Goal: Task Accomplishment & Management: Manage account settings

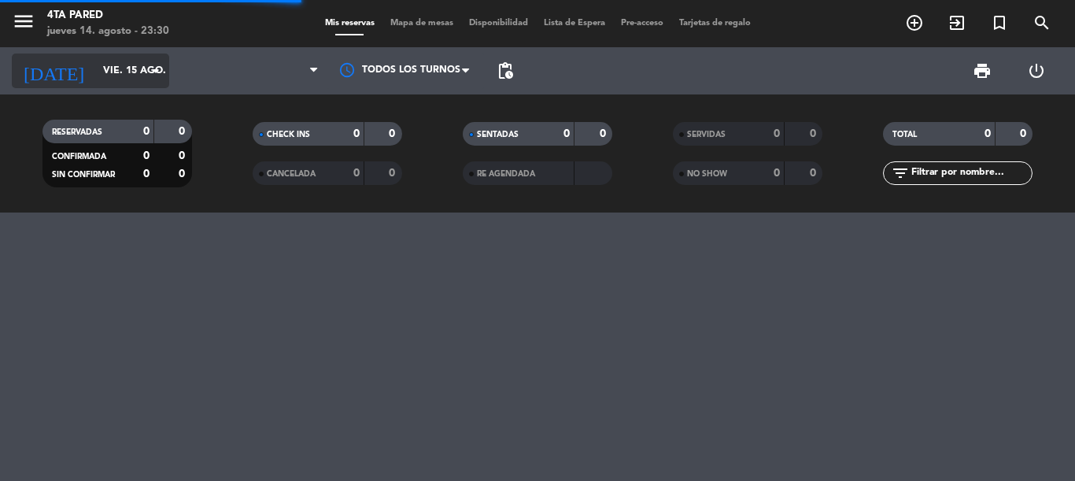
click at [115, 76] on input "vie. 15 ago." at bounding box center [161, 70] width 133 height 27
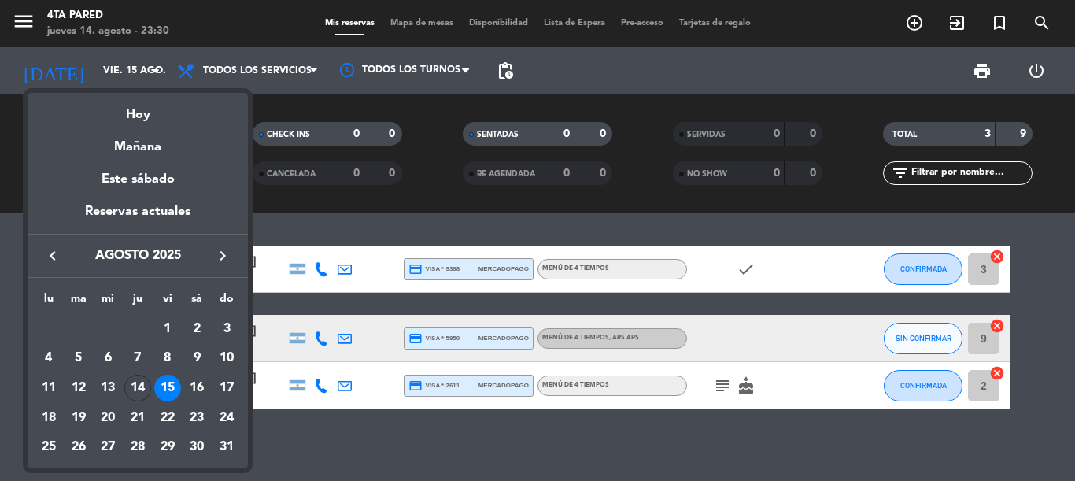
click at [375, 448] on div at bounding box center [537, 240] width 1075 height 481
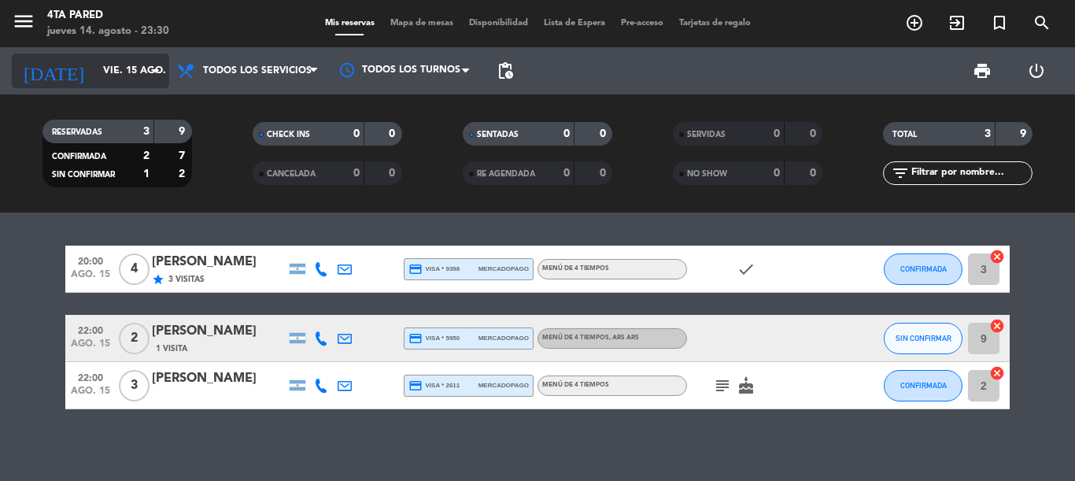
click at [120, 68] on input "vie. 15 ago." at bounding box center [161, 70] width 133 height 27
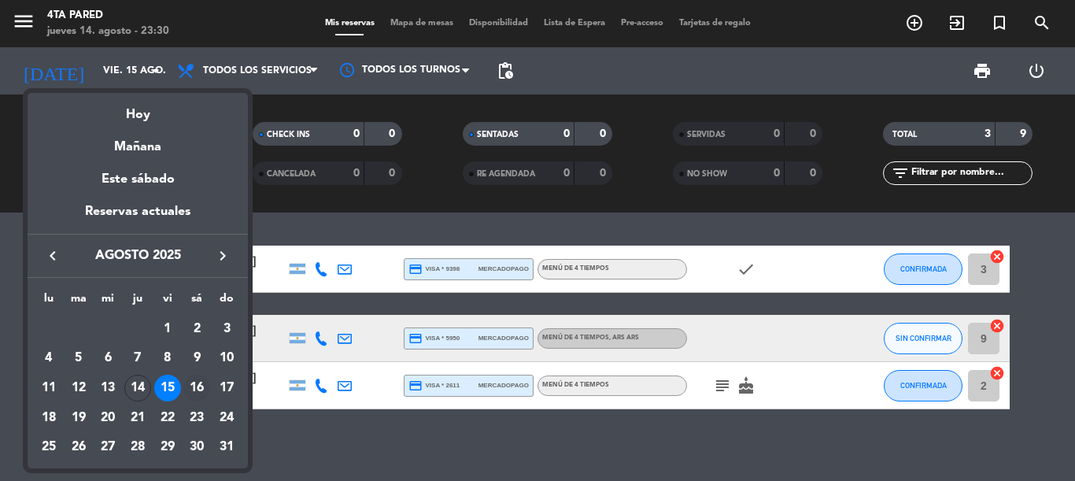
click at [198, 386] on div "16" at bounding box center [196, 388] width 27 height 27
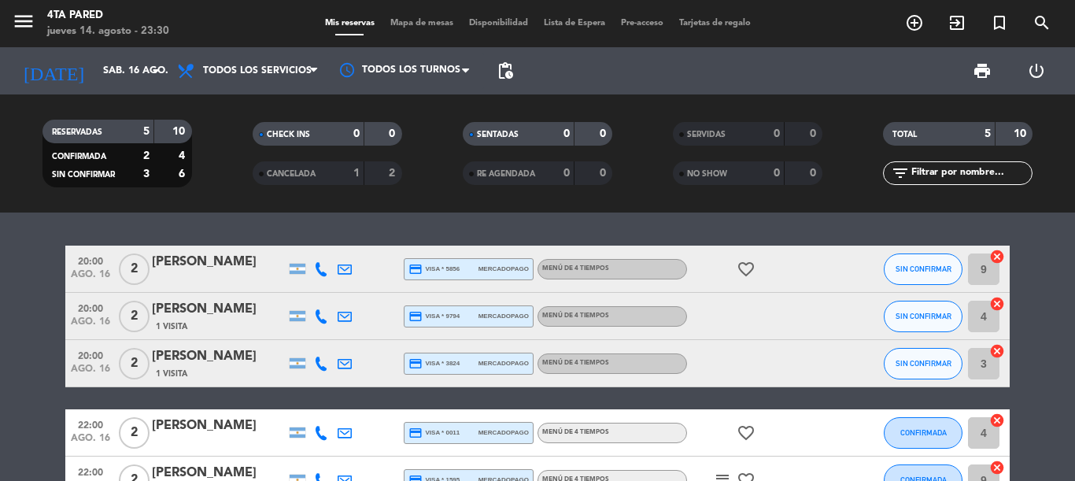
scroll to position [79, 0]
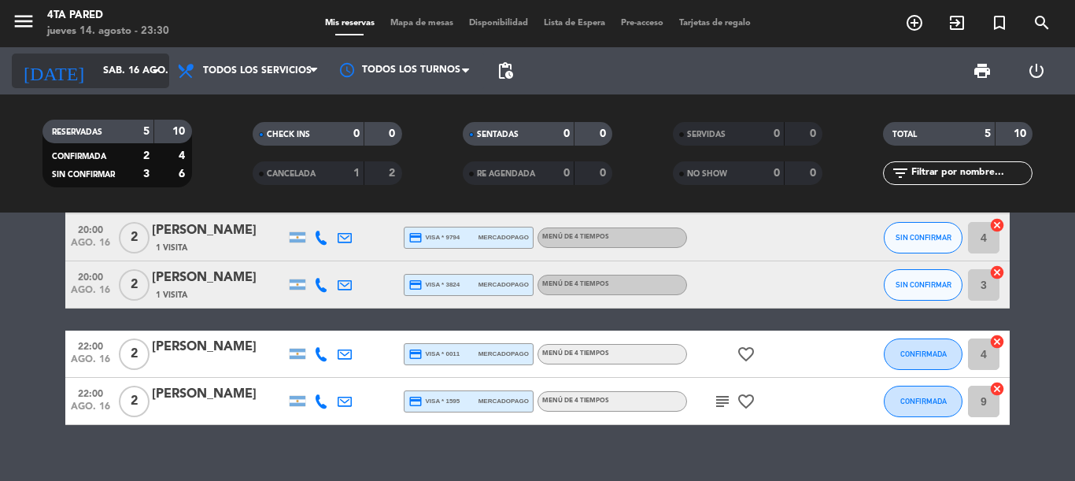
click at [95, 76] on input "sáb. 16 ago." at bounding box center [161, 70] width 133 height 27
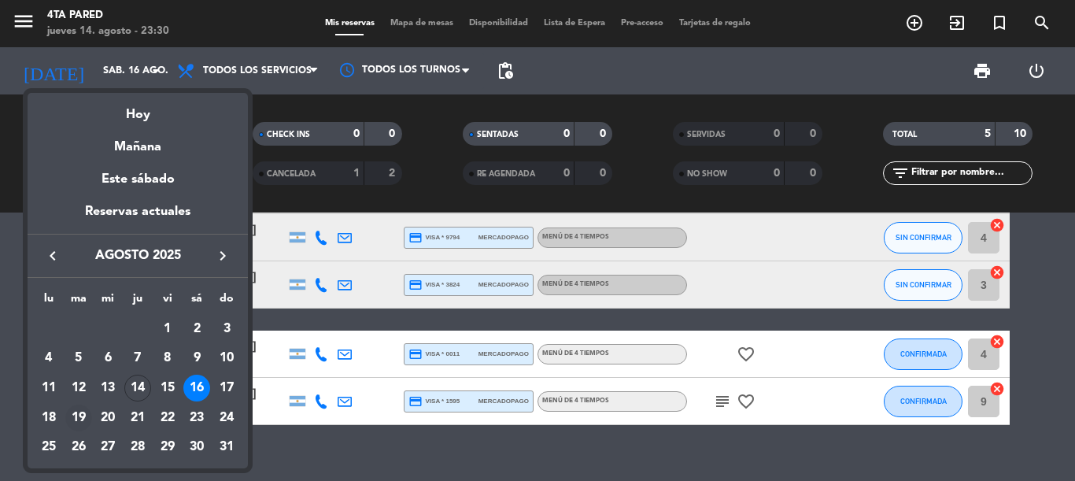
click at [81, 406] on div "19" at bounding box center [78, 417] width 27 height 27
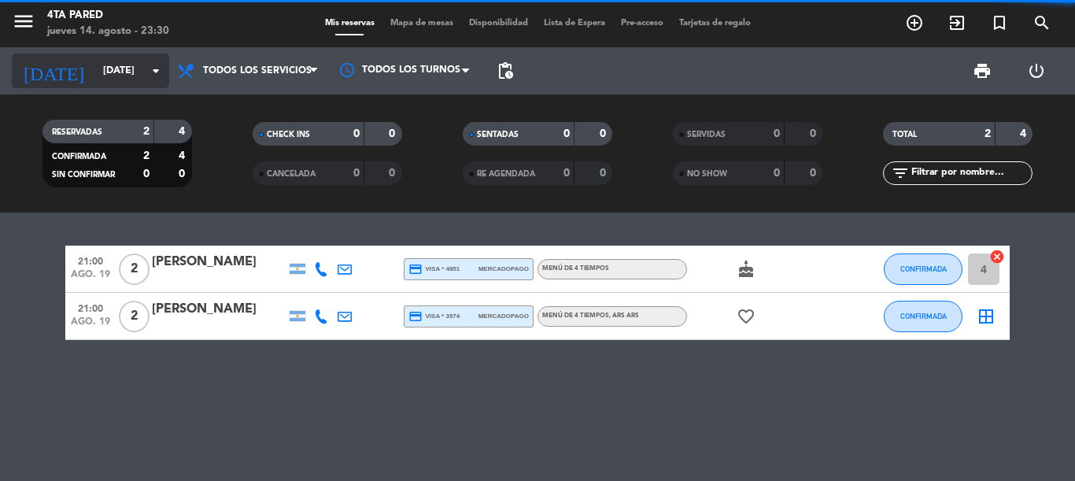
scroll to position [0, 0]
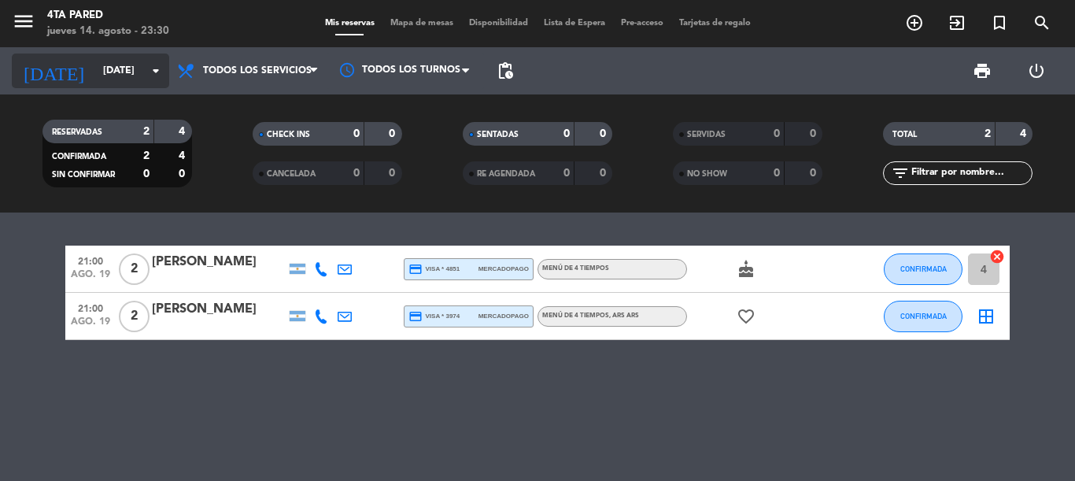
click at [105, 67] on input "[DATE]" at bounding box center [161, 70] width 133 height 27
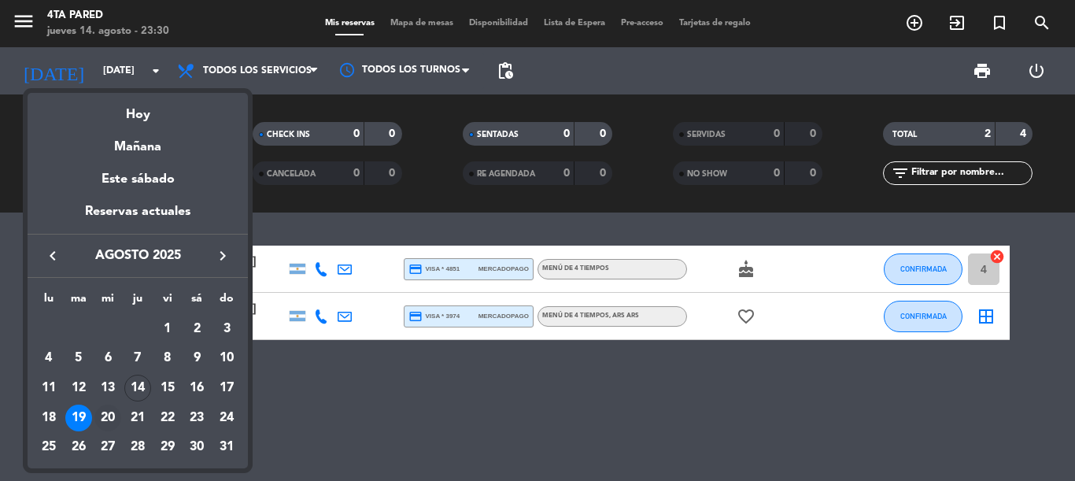
click at [111, 410] on div "20" at bounding box center [107, 417] width 27 height 27
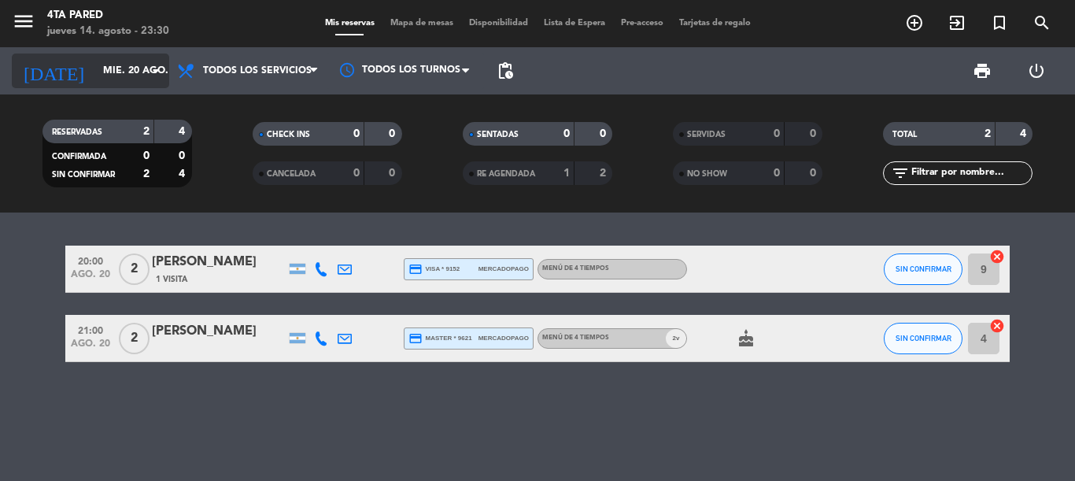
click at [120, 79] on input "mié. 20 ago." at bounding box center [161, 70] width 133 height 27
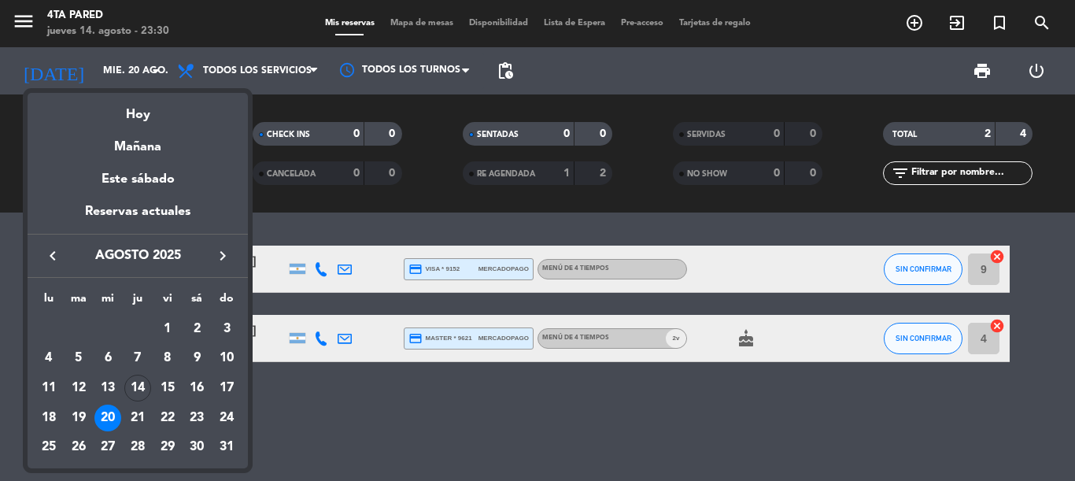
click at [0, 334] on div at bounding box center [537, 240] width 1075 height 481
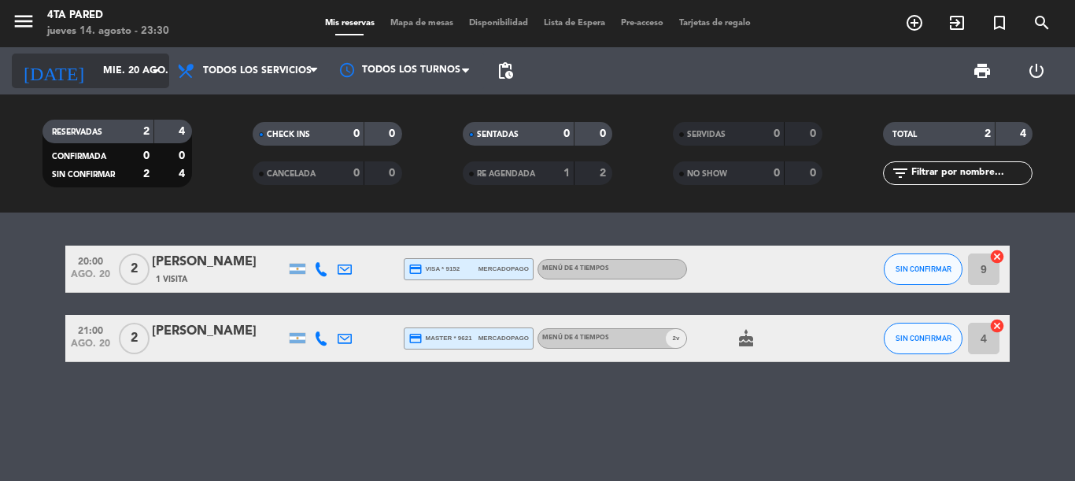
click at [98, 59] on input "mié. 20 ago." at bounding box center [161, 70] width 133 height 27
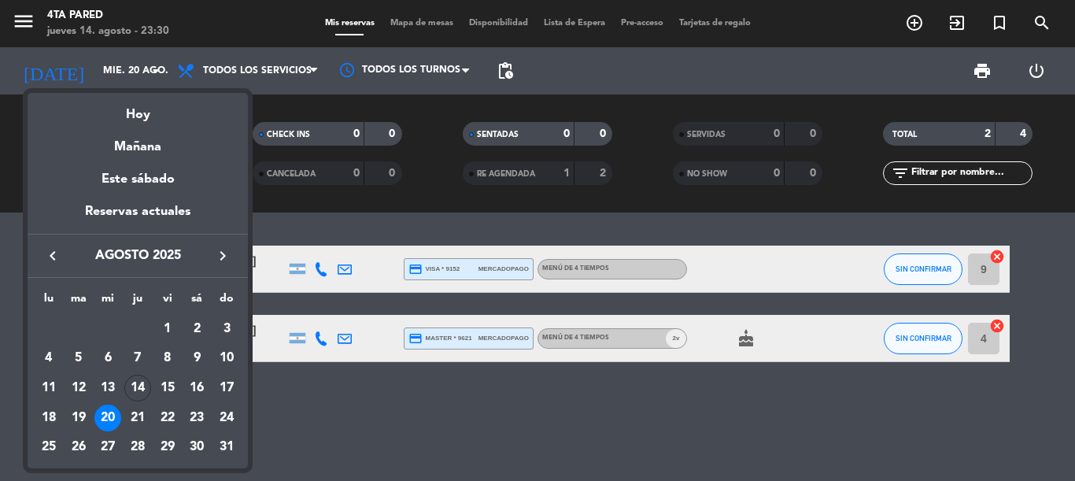
drag, startPoint x: 141, startPoint y: 416, endPoint x: 146, endPoint y: 390, distance: 26.4
click at [141, 416] on div "21" at bounding box center [137, 417] width 27 height 27
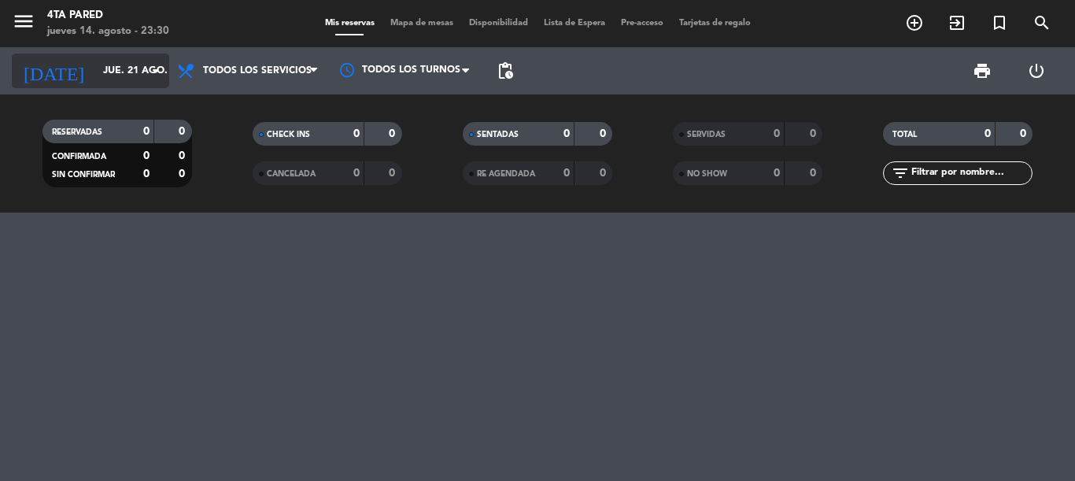
click at [130, 72] on input "jue. 21 ago." at bounding box center [161, 70] width 133 height 27
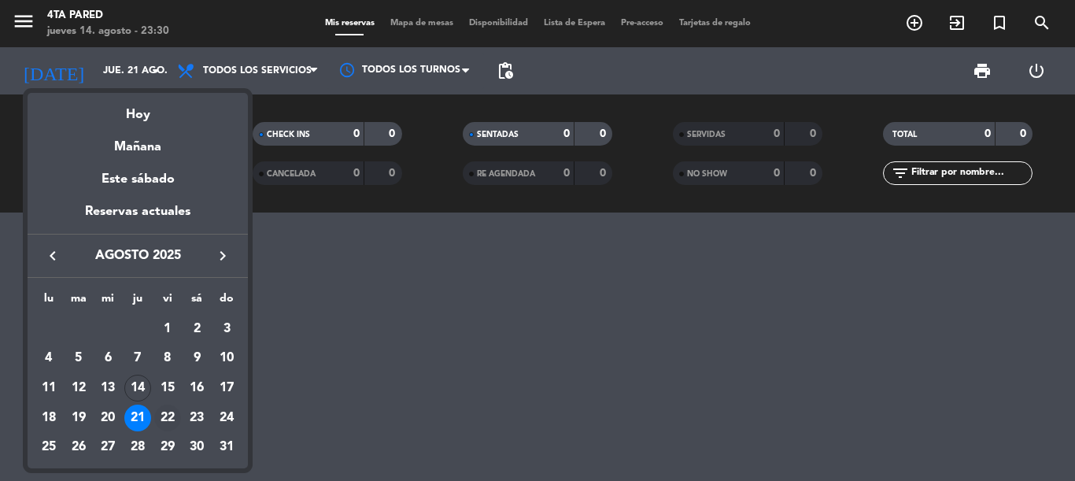
click at [166, 414] on div "22" at bounding box center [167, 417] width 27 height 27
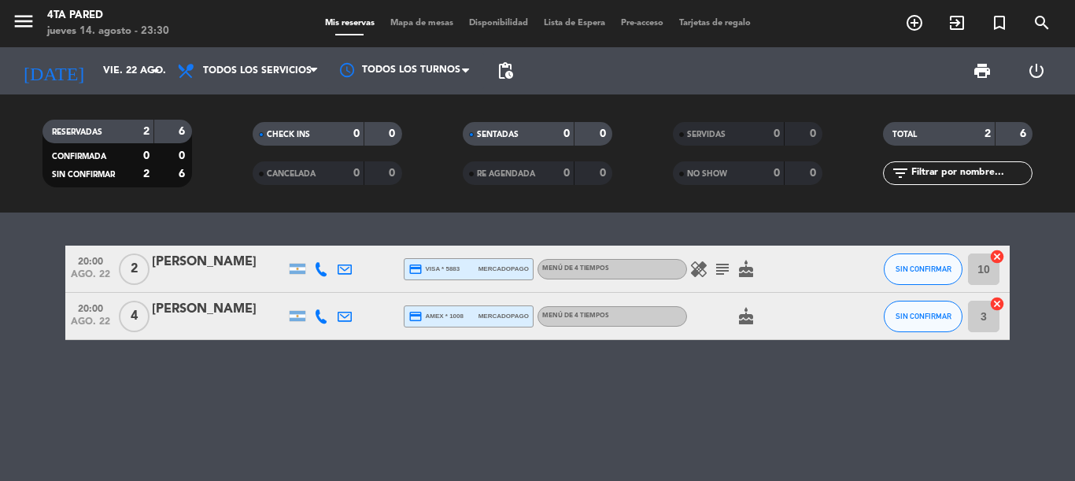
click at [696, 269] on icon "healing" at bounding box center [698, 269] width 19 height 19
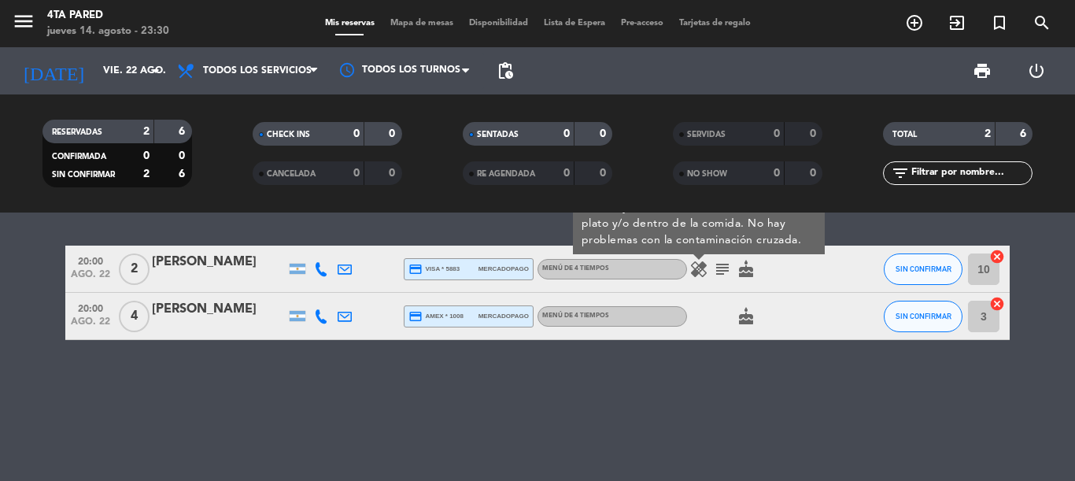
click at [723, 279] on div "healing Uno de los comensales es alérgico a las nueces y las almendras solo si …" at bounding box center [758, 269] width 142 height 46
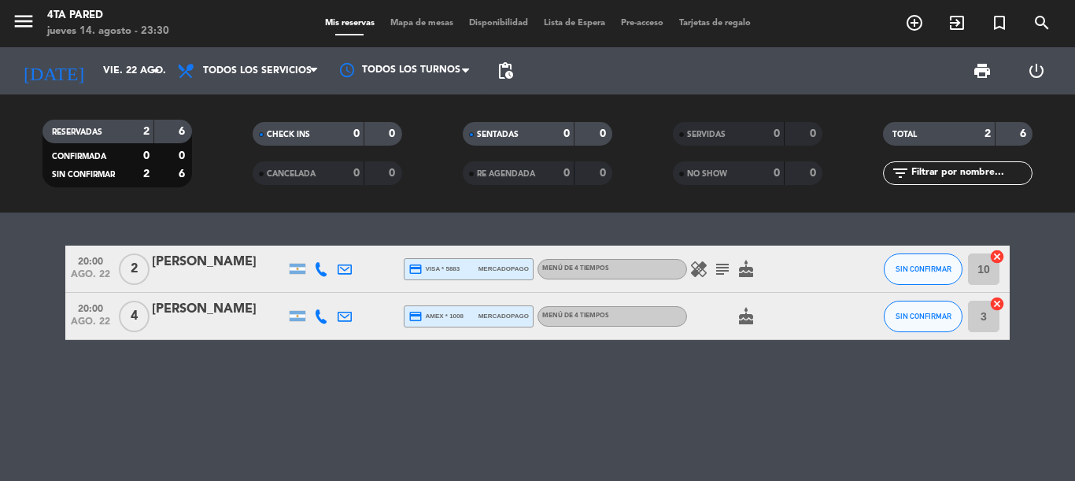
click at [723, 276] on icon "subject" at bounding box center [722, 269] width 19 height 19
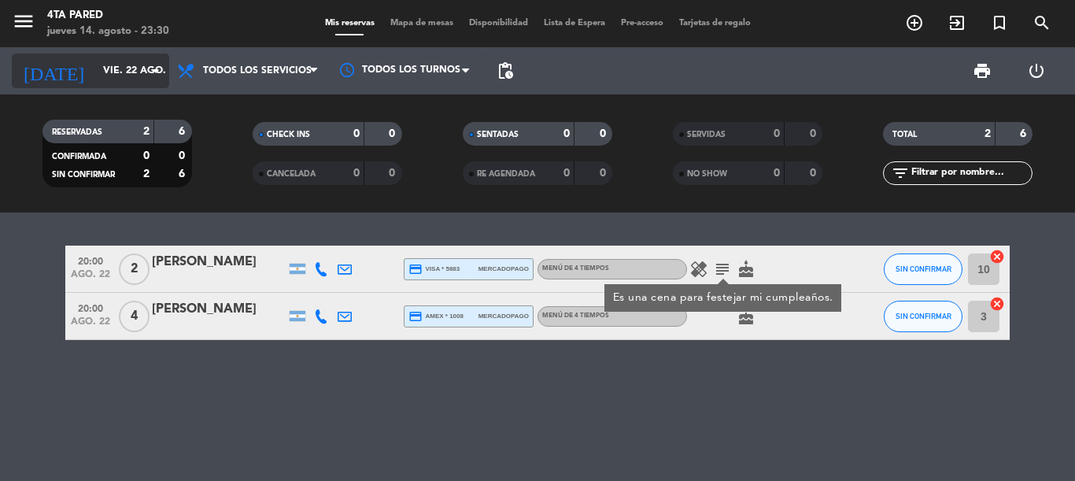
click at [129, 79] on input "vie. 22 ago." at bounding box center [161, 70] width 133 height 27
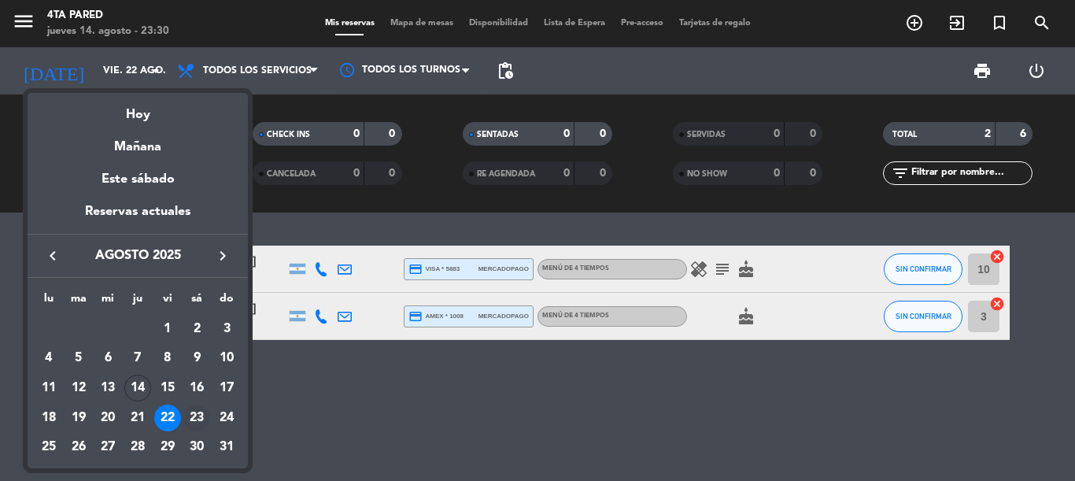
click at [198, 426] on div "23" at bounding box center [196, 417] width 27 height 27
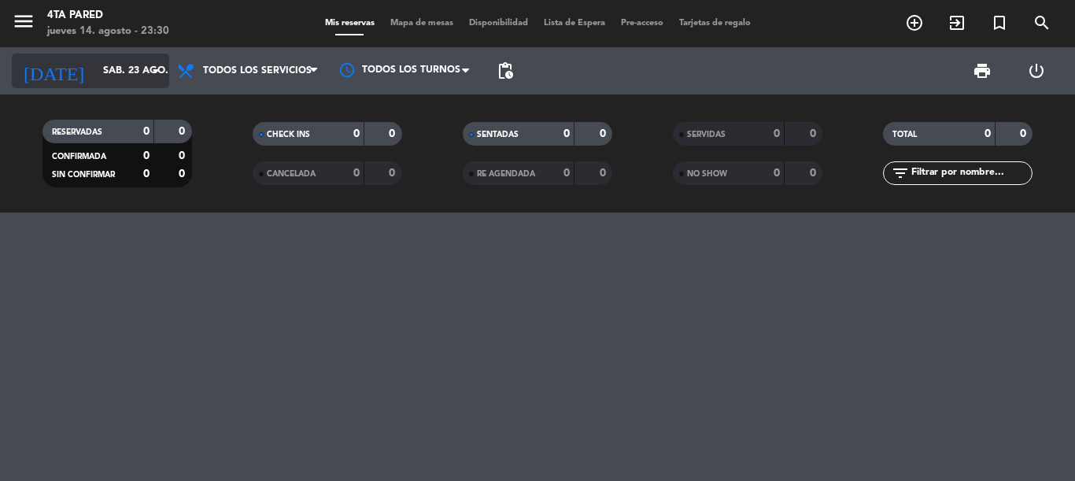
click at [126, 85] on div "[DATE] [DATE] arrow_drop_down" at bounding box center [90, 71] width 157 height 35
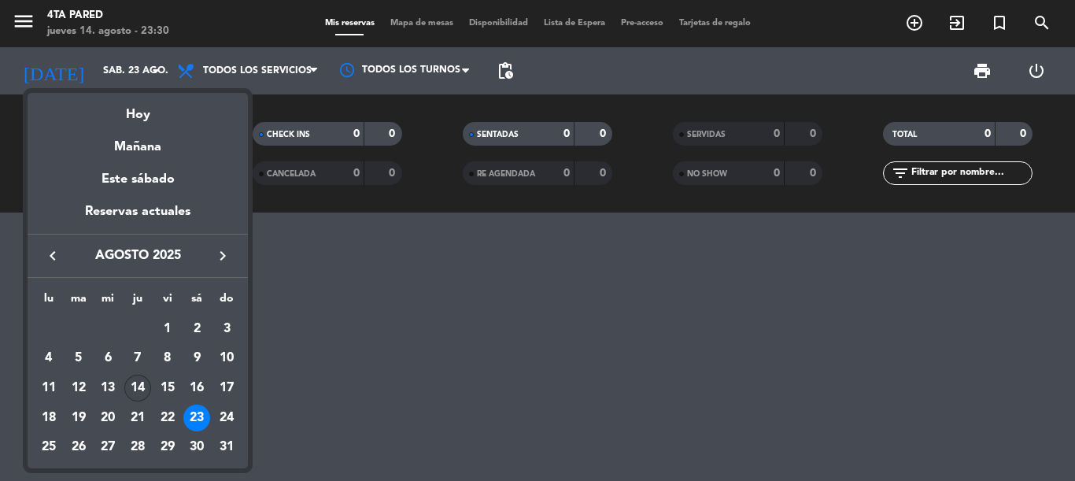
click at [127, 390] on div "14" at bounding box center [137, 388] width 27 height 27
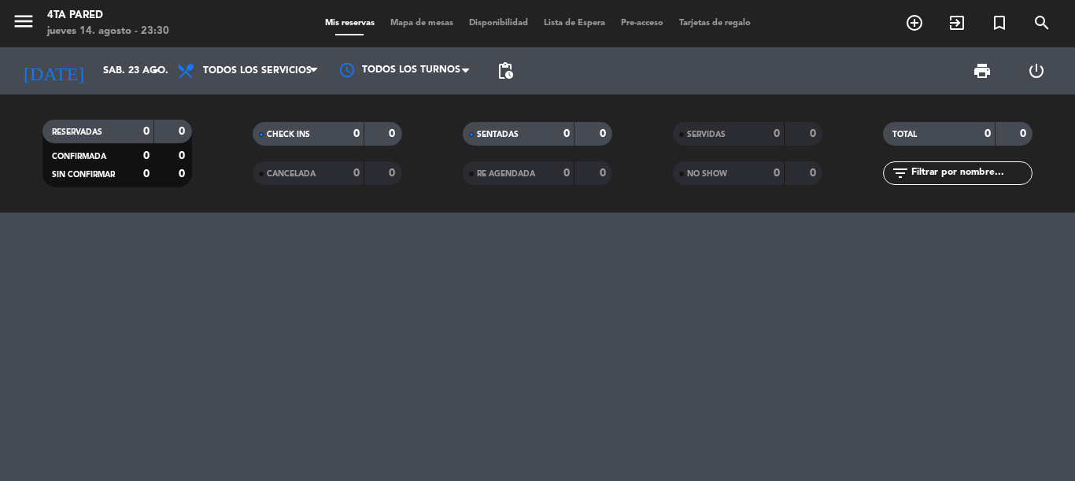
type input "jue. 14 ago."
click at [606, 325] on div at bounding box center [537, 346] width 1075 height 268
